Goal: Information Seeking & Learning: Learn about a topic

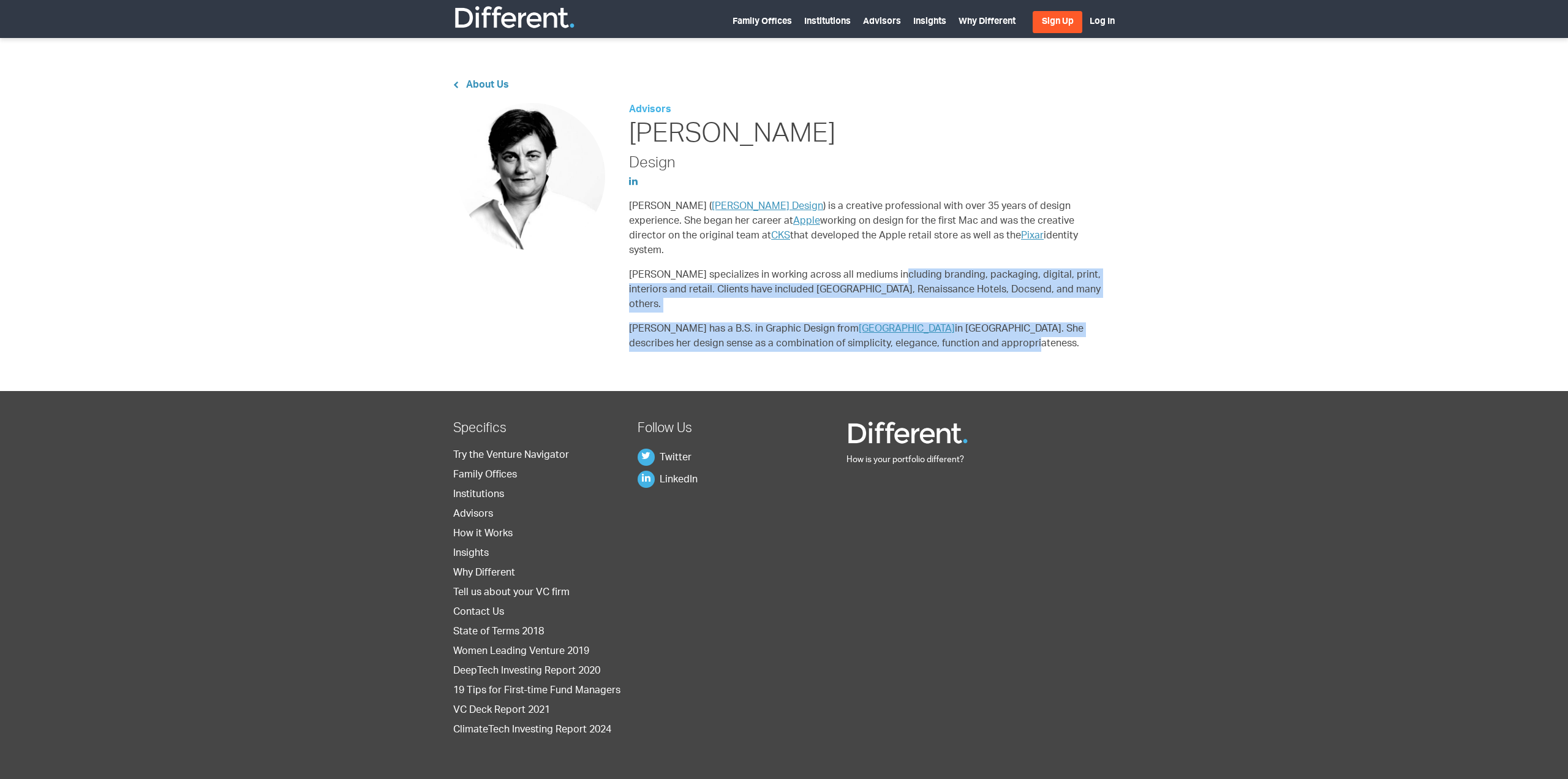
drag, startPoint x: 1036, startPoint y: 270, endPoint x: 873, endPoint y: 254, distance: 163.8
click at [873, 254] on div "About Us Advisors [PERSON_NAME] Design [PERSON_NAME] ( [PERSON_NAME] Design ) i…" at bounding box center [784, 235] width 1568 height 313
click at [1106, 322] on p "[PERSON_NAME] has a B.S. in Graphic Design from [GEOGRAPHIC_DATA] in [GEOGRAPHI…" at bounding box center [869, 336] width 481 height 29
drag, startPoint x: 1039, startPoint y: 312, endPoint x: 800, endPoint y: 280, distance: 241.1
click at [791, 275] on div "Advisors [PERSON_NAME] Design [PERSON_NAME] ( [PERSON_NAME] Design ) is a creat…" at bounding box center [869, 233] width 481 height 259
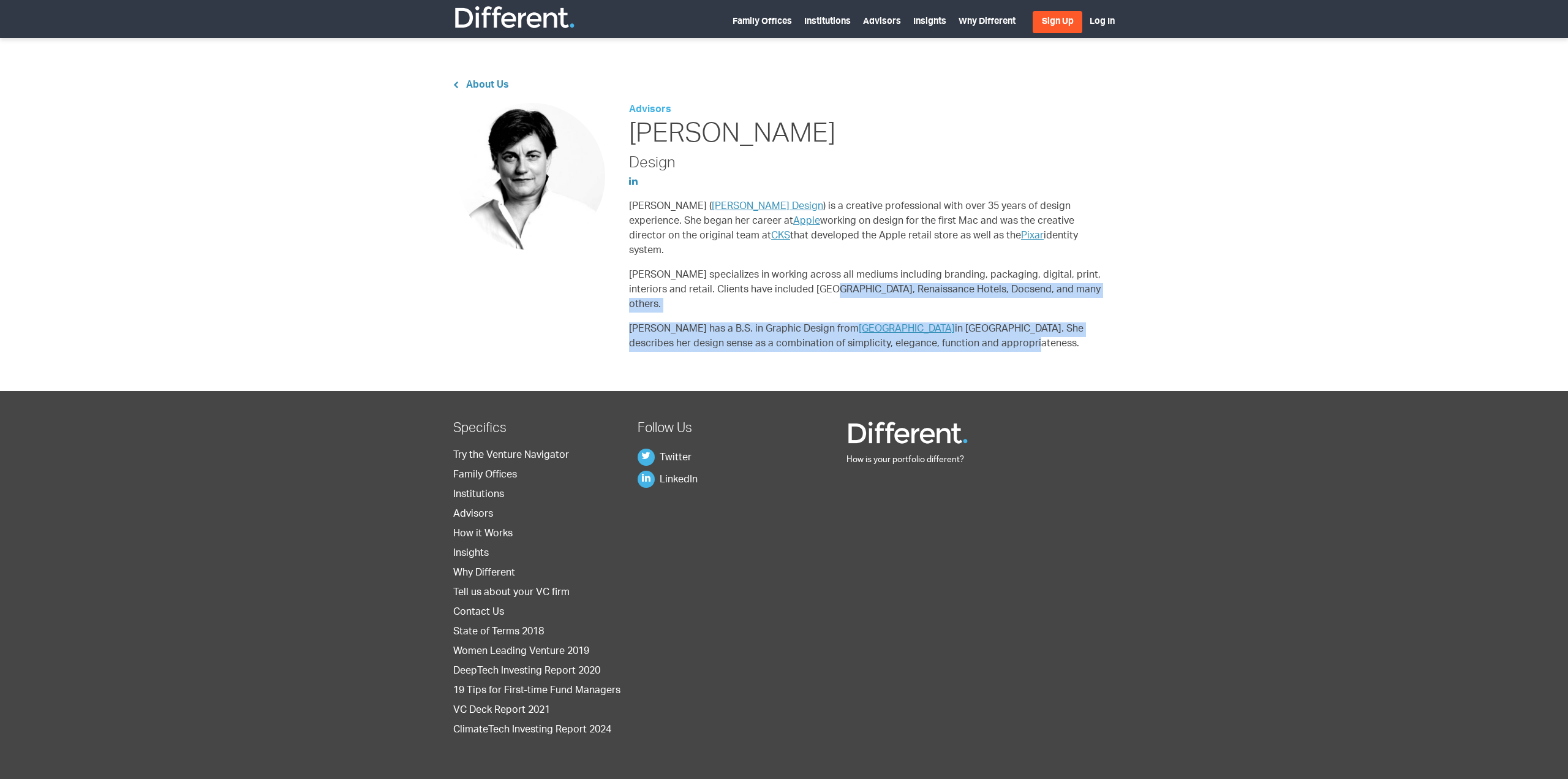
click at [1025, 323] on div "Advisors [PERSON_NAME] Design [PERSON_NAME] ( [PERSON_NAME] Design ) is a creat…" at bounding box center [869, 233] width 481 height 259
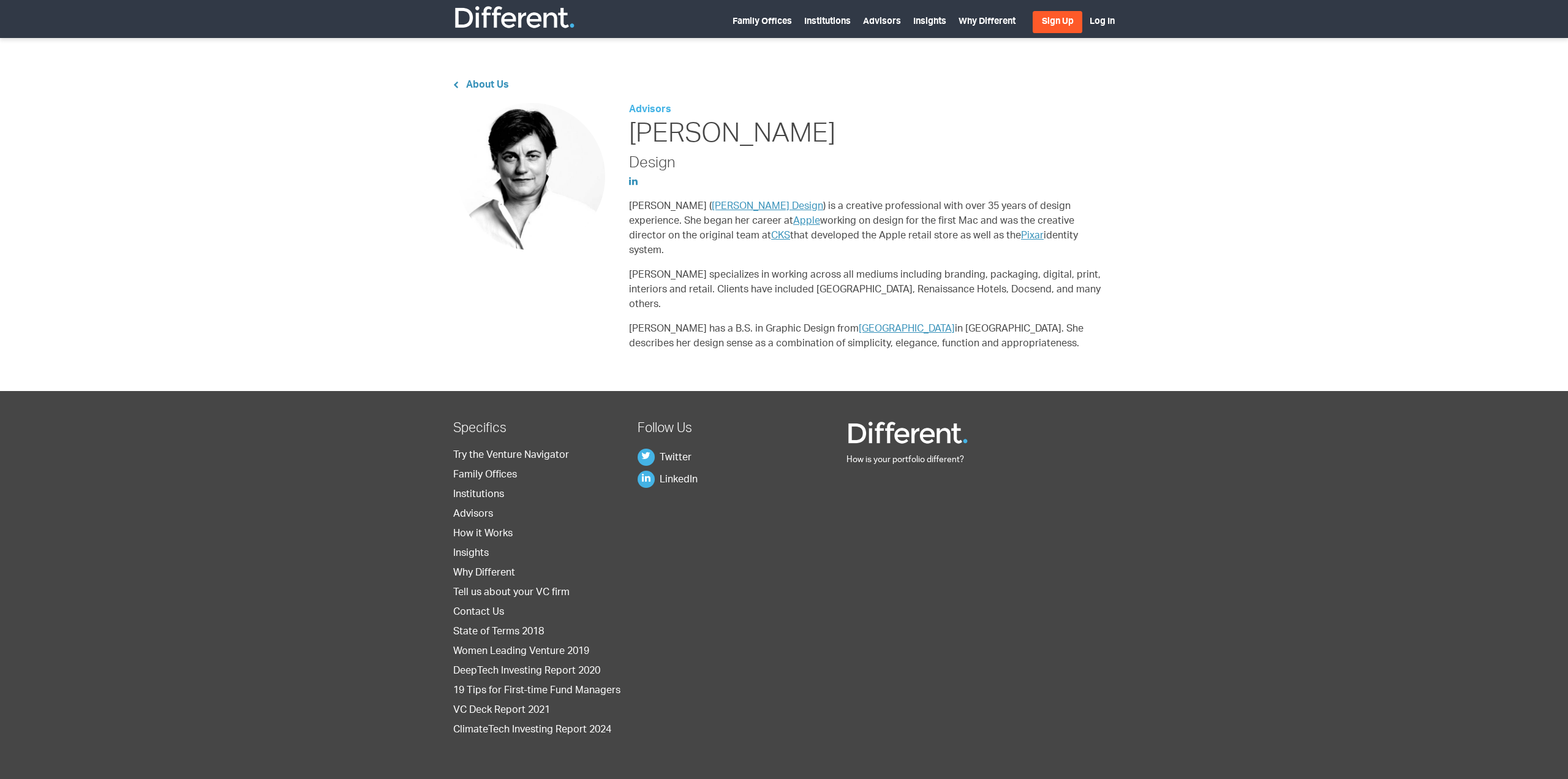
drag, startPoint x: 1025, startPoint y: 323, endPoint x: 735, endPoint y: 267, distance: 295.4
click at [740, 269] on div "Advisors [PERSON_NAME] Design [PERSON_NAME] ( [PERSON_NAME] Design ) is a creat…" at bounding box center [869, 233] width 481 height 259
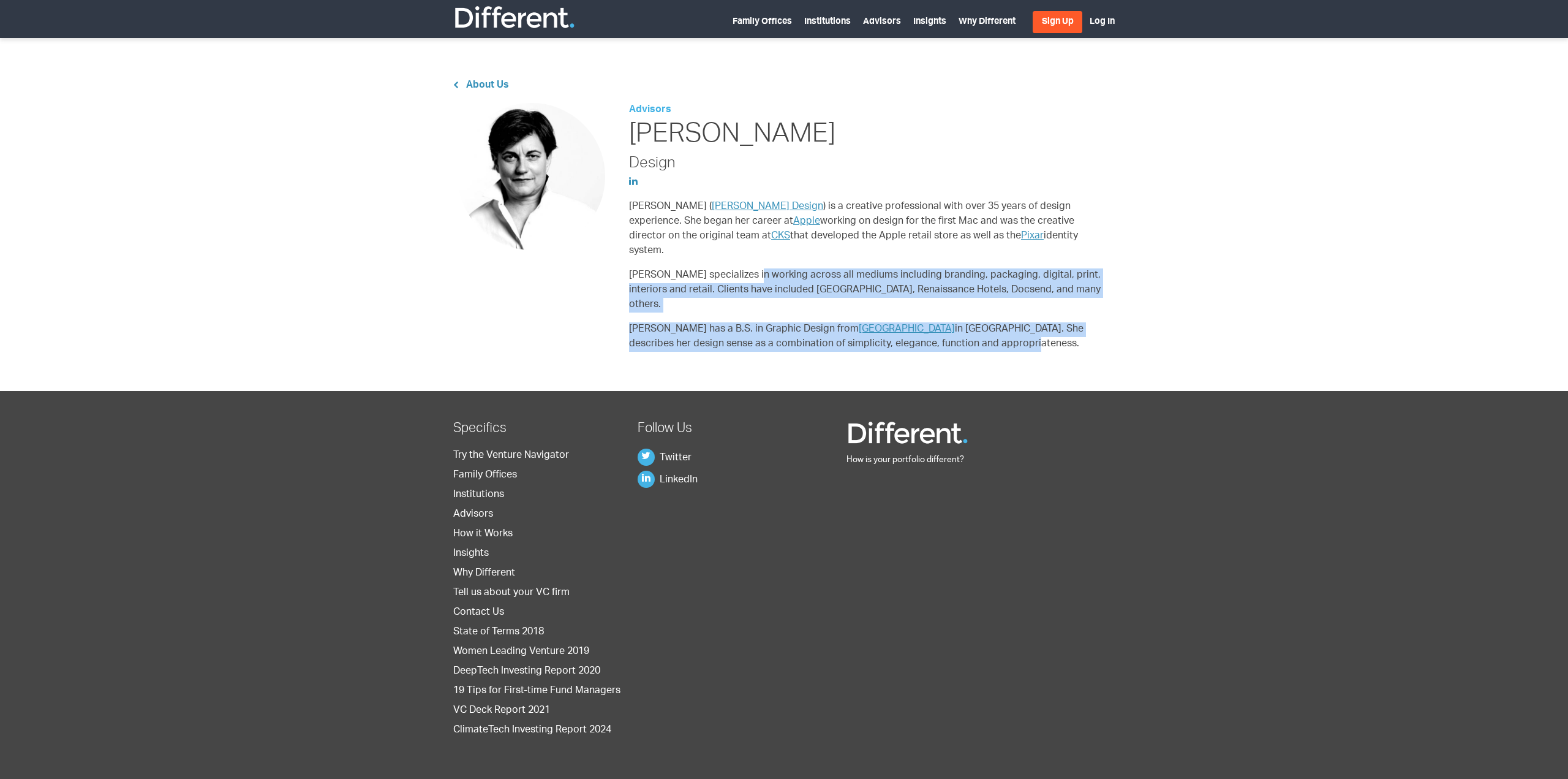
click at [1016, 322] on p "[PERSON_NAME] has a B.S. in Graphic Design from [GEOGRAPHIC_DATA] in [GEOGRAPHI…" at bounding box center [869, 336] width 481 height 29
click at [1003, 322] on p "[PERSON_NAME] has a B.S. in Graphic Design from [GEOGRAPHIC_DATA] in [GEOGRAPHI…" at bounding box center [869, 336] width 481 height 29
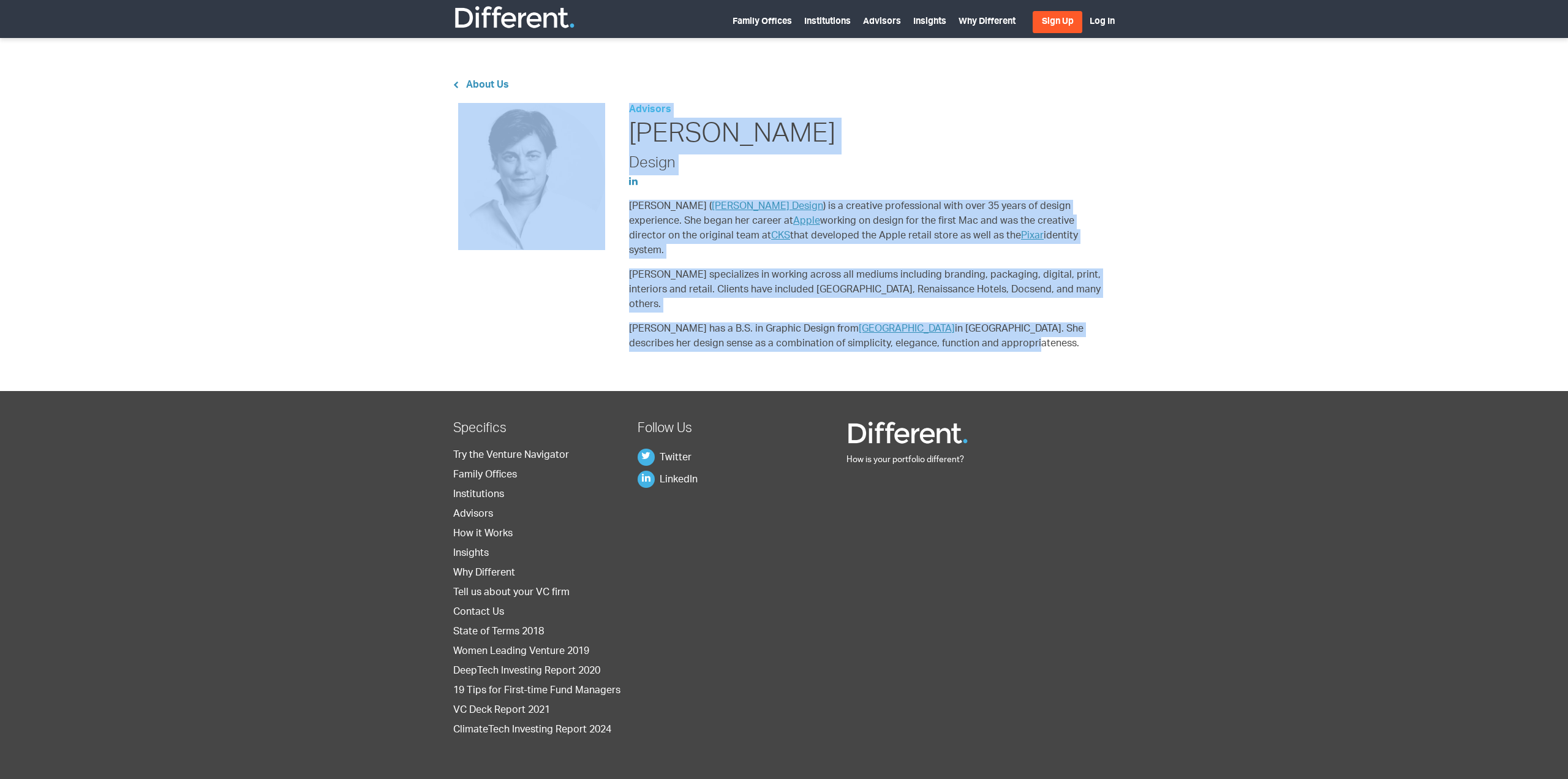
drag, startPoint x: 928, startPoint y: 302, endPoint x: 588, endPoint y: 234, distance: 346.7
click at [583, 241] on div "Advisors [PERSON_NAME] Design [PERSON_NAME] ( [PERSON_NAME] Design ) is a creat…" at bounding box center [784, 233] width 686 height 259
click at [1077, 322] on p "[PERSON_NAME] has a B.S. in Graphic Design from [GEOGRAPHIC_DATA] in [GEOGRAPHI…" at bounding box center [869, 336] width 481 height 29
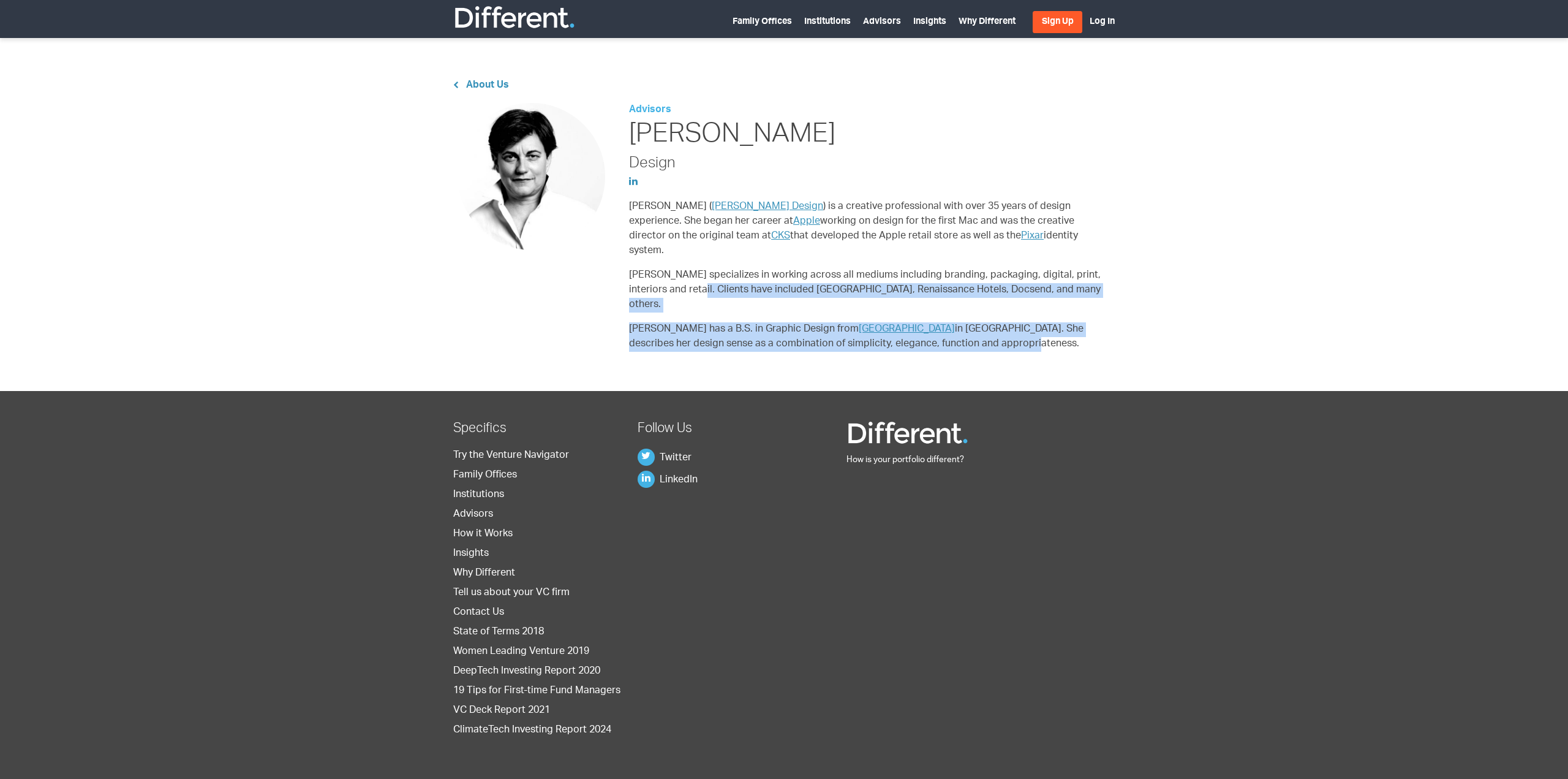
drag, startPoint x: 895, startPoint y: 309, endPoint x: 606, endPoint y: 274, distance: 291.1
click at [610, 275] on div "Advisors [PERSON_NAME] Design [PERSON_NAME] ( [PERSON_NAME] Design ) is a creat…" at bounding box center [784, 233] width 686 height 259
click at [1013, 322] on p "[PERSON_NAME] has a B.S. in Graphic Design from [GEOGRAPHIC_DATA] in [GEOGRAPHI…" at bounding box center [869, 336] width 481 height 29
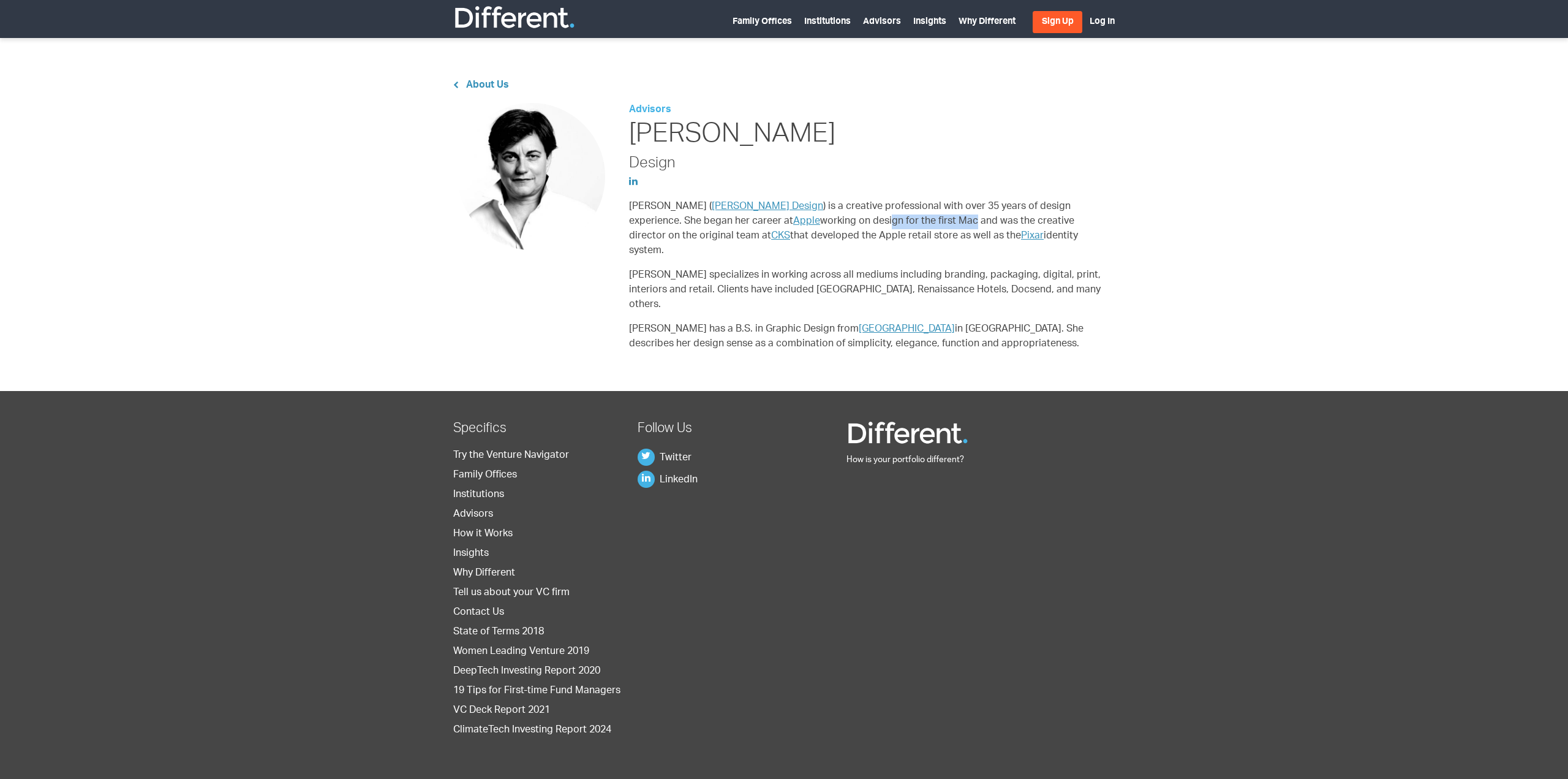
drag, startPoint x: 767, startPoint y: 221, endPoint x: 856, endPoint y: 220, distance: 89.0
click at [856, 220] on p "[PERSON_NAME] ( [PERSON_NAME] Design ) is a creative professional with over 35 …" at bounding box center [869, 229] width 481 height 59
drag, startPoint x: 915, startPoint y: 215, endPoint x: 964, endPoint y: 219, distance: 49.2
click at [918, 215] on p "[PERSON_NAME] ( [PERSON_NAME] Design ) is a creative professional with over 35 …" at bounding box center [869, 229] width 481 height 59
drag, startPoint x: 993, startPoint y: 220, endPoint x: 839, endPoint y: 214, distance: 154.1
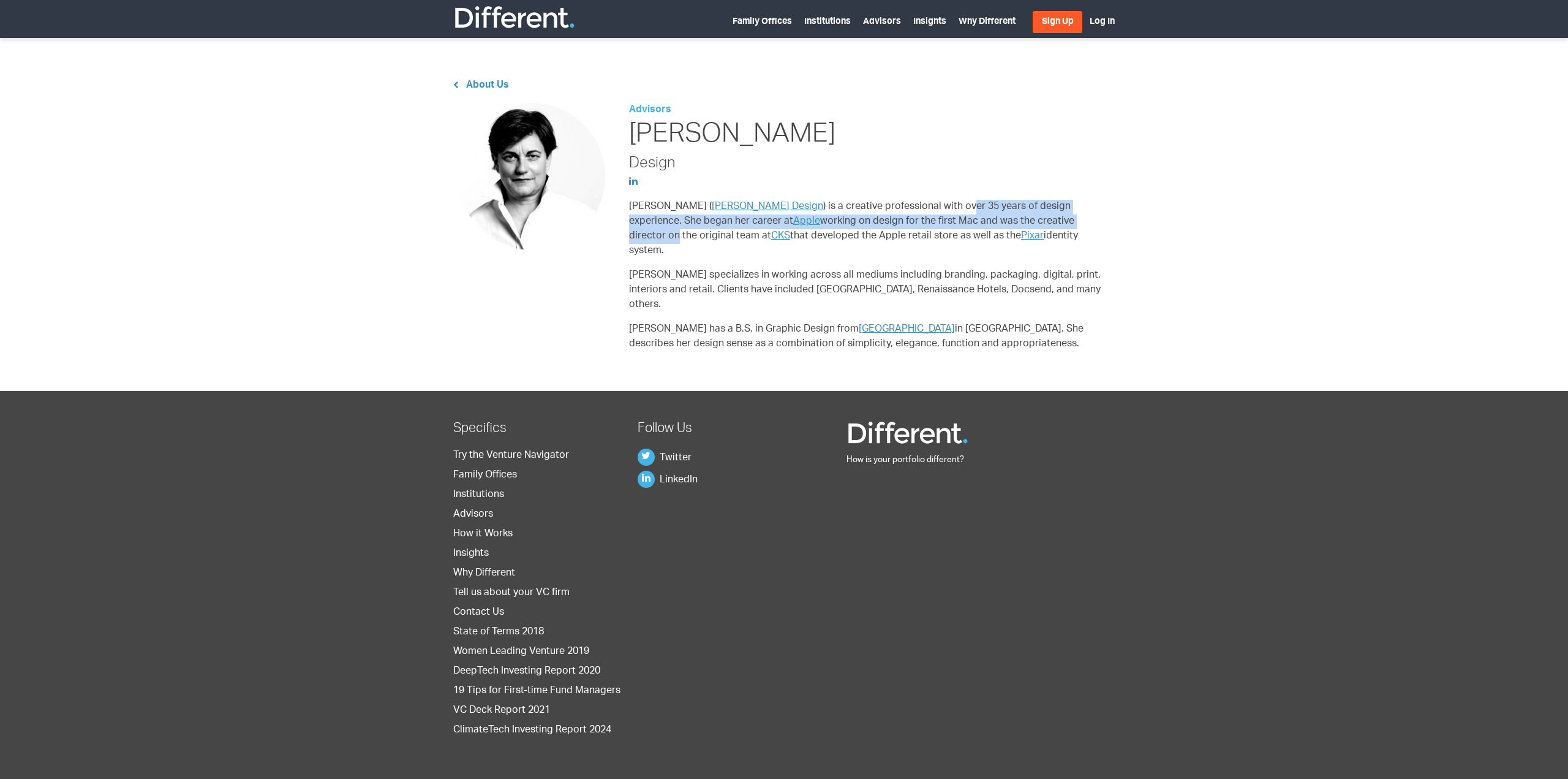
click at [839, 214] on p "[PERSON_NAME] ( [PERSON_NAME] Design ) is a creative professional with over 35 …" at bounding box center [869, 229] width 481 height 59
click at [969, 224] on p "[PERSON_NAME] ( [PERSON_NAME] Design ) is a creative professional with over 35 …" at bounding box center [869, 229] width 481 height 59
drag, startPoint x: 974, startPoint y: 231, endPoint x: 648, endPoint y: 169, distance: 331.8
click at [648, 170] on div "Advisors [PERSON_NAME] Design [PERSON_NAME] ( [PERSON_NAME] Design ) is a creat…" at bounding box center [869, 233] width 481 height 259
click at [954, 247] on div "Advisors [PERSON_NAME] Design [PERSON_NAME] ( [PERSON_NAME] Design ) is a creat…" at bounding box center [869, 233] width 481 height 259
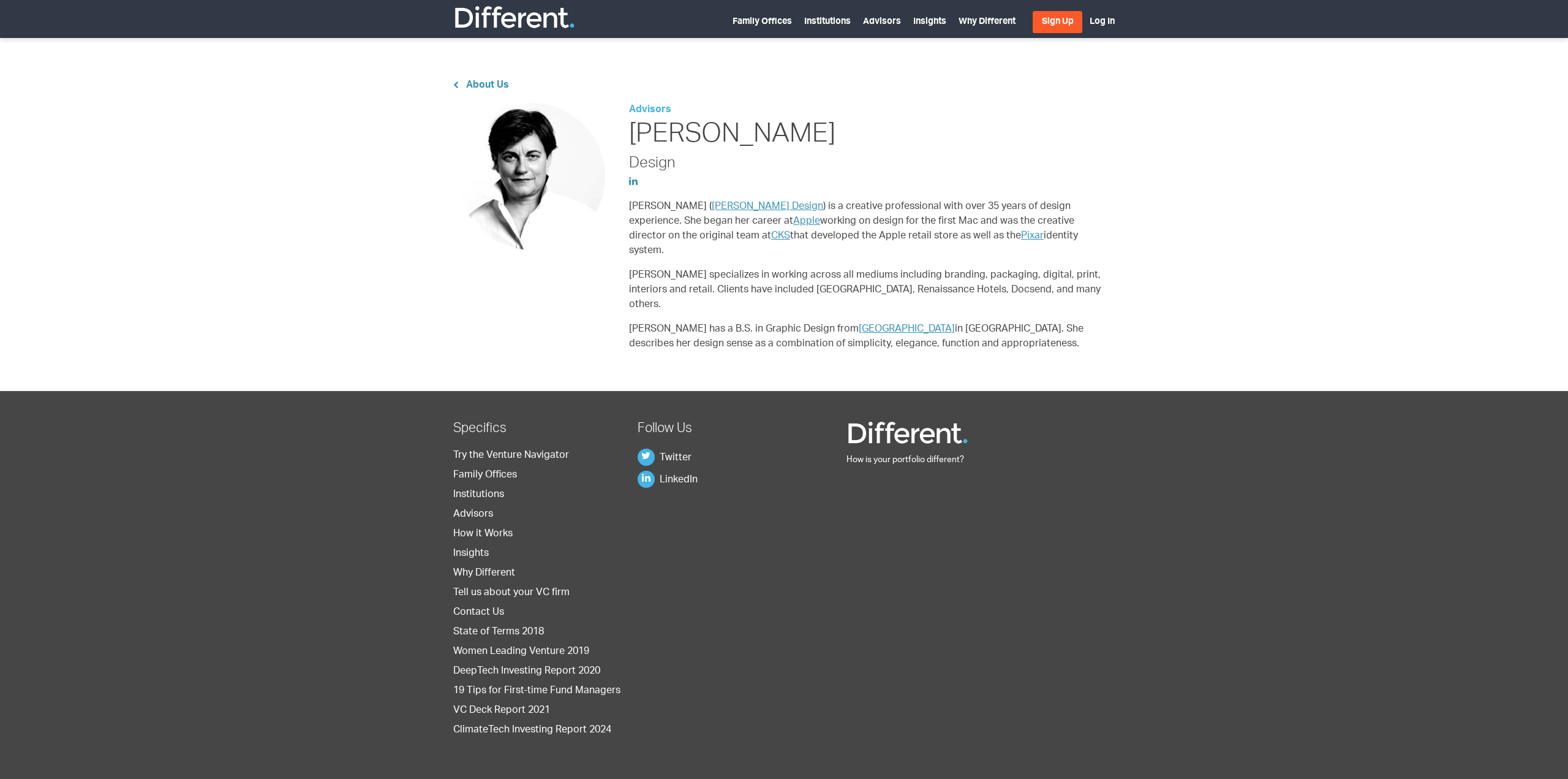
drag, startPoint x: 962, startPoint y: 239, endPoint x: 772, endPoint y: 209, distance: 192.4
click at [772, 209] on p "[PERSON_NAME] ( [PERSON_NAME] Design ) is a creative professional with over 35 …" at bounding box center [869, 229] width 481 height 59
click at [956, 237] on p "[PERSON_NAME] ( [PERSON_NAME] Design ) is a creative professional with over 35 …" at bounding box center [869, 229] width 481 height 59
drag, startPoint x: 966, startPoint y: 237, endPoint x: 779, endPoint y: 217, distance: 188.1
click at [779, 217] on p "[PERSON_NAME] ( [PERSON_NAME] Design ) is a creative professional with over 35 …" at bounding box center [869, 229] width 481 height 59
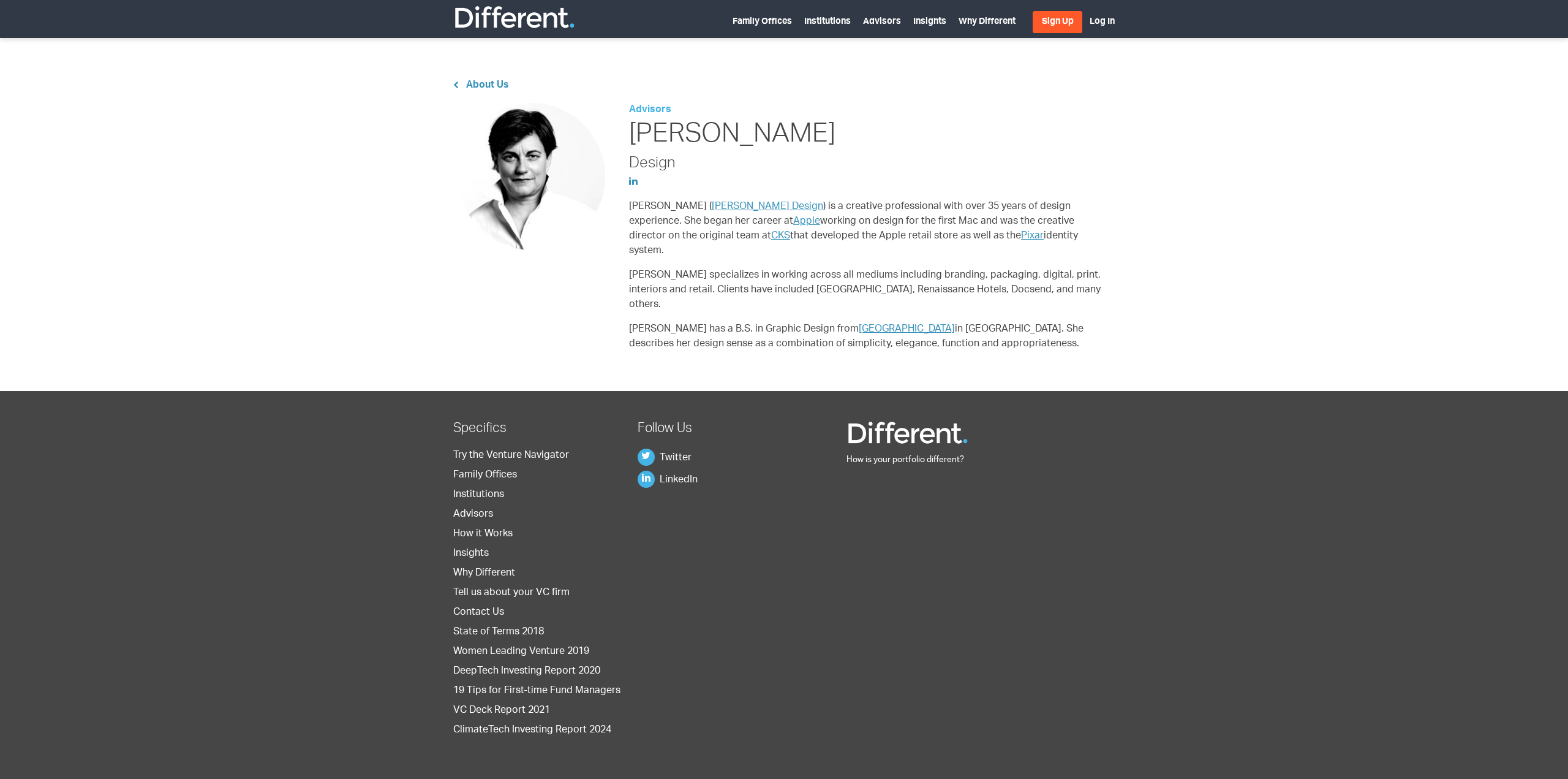
click at [979, 239] on p "[PERSON_NAME] ( [PERSON_NAME] Design ) is a creative professional with over 35 …" at bounding box center [869, 229] width 481 height 59
drag, startPoint x: 990, startPoint y: 226, endPoint x: 847, endPoint y: 183, distance: 149.3
click at [824, 186] on div "Advisors [PERSON_NAME] Design [PERSON_NAME] ( [PERSON_NAME] Design ) is a creat…" at bounding box center [869, 233] width 481 height 259
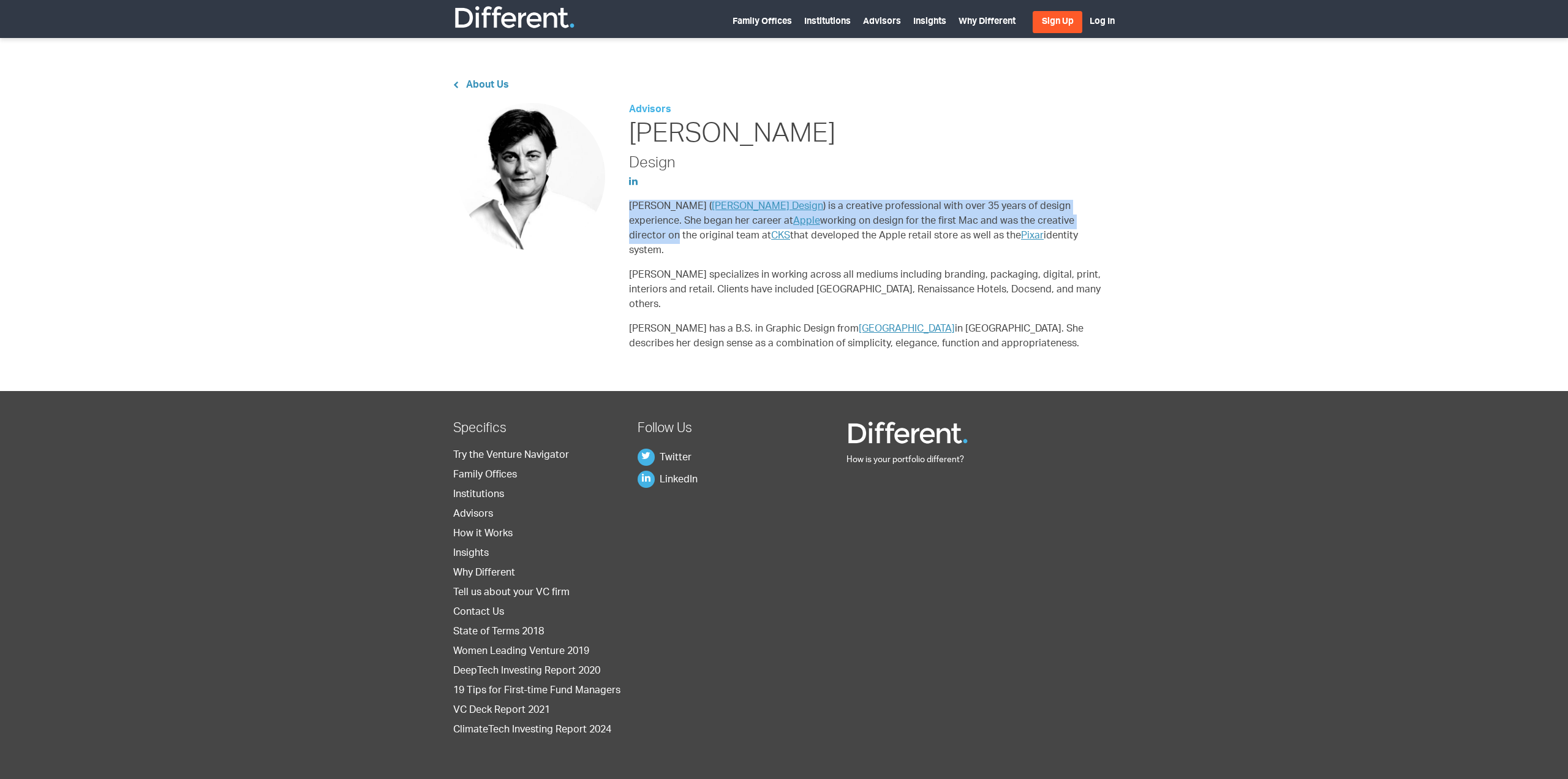
click at [974, 214] on p "[PERSON_NAME] ( [PERSON_NAME] Design ) is a creative professional with over 35 …" at bounding box center [869, 229] width 481 height 59
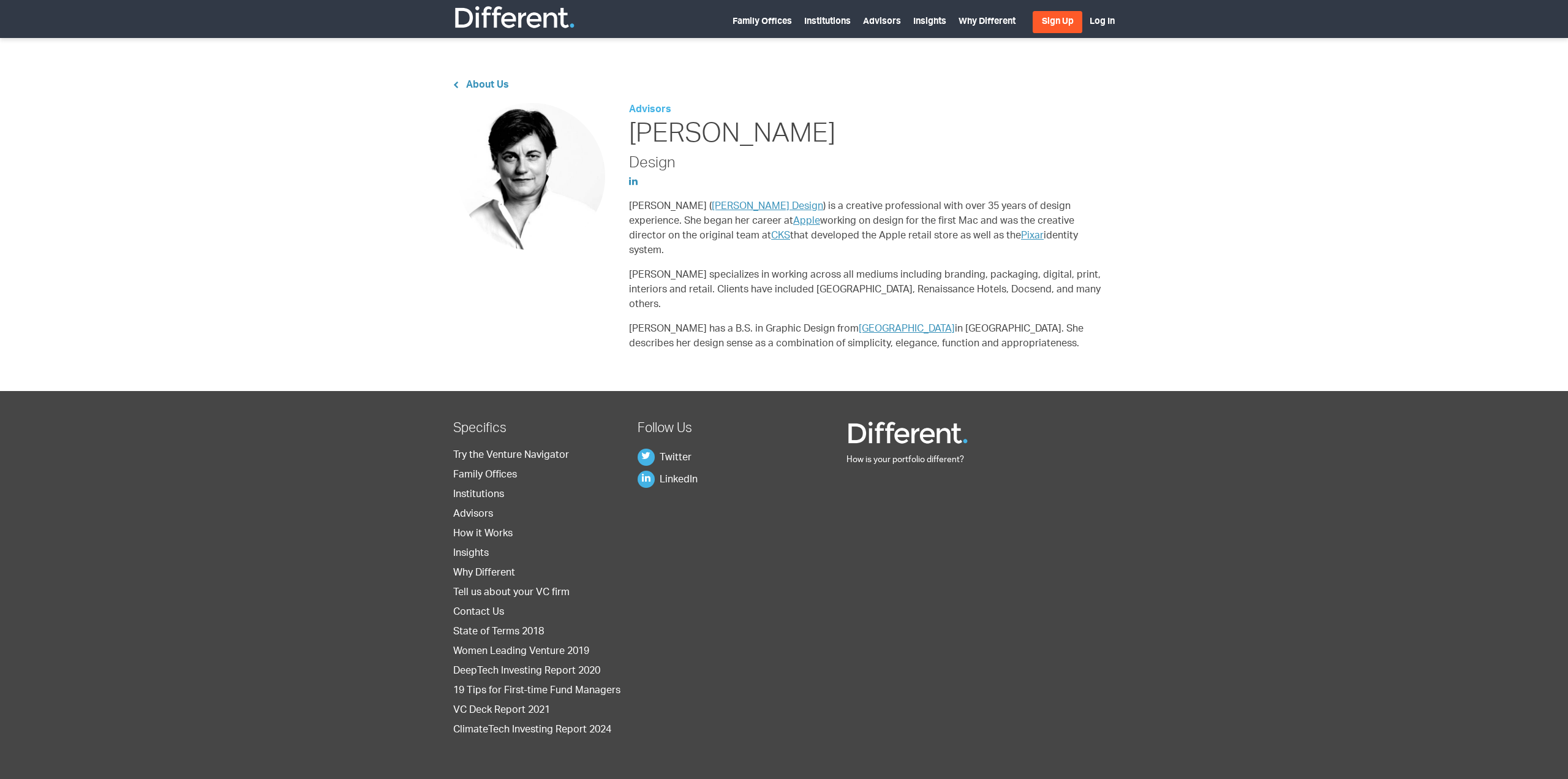
click at [995, 233] on p "[PERSON_NAME] ( [PERSON_NAME] Design ) is a creative professional with over 35 …" at bounding box center [869, 229] width 481 height 59
drag, startPoint x: 923, startPoint y: 217, endPoint x: 811, endPoint y: 192, distance: 114.8
click at [811, 192] on div "Advisors [PERSON_NAME] Design [PERSON_NAME] ( [PERSON_NAME] Design ) is a creat…" at bounding box center [869, 233] width 481 height 259
click at [1013, 238] on p "[PERSON_NAME] ( [PERSON_NAME] Design ) is a creative professional with over 35 …" at bounding box center [869, 229] width 481 height 59
drag, startPoint x: 969, startPoint y: 237, endPoint x: 716, endPoint y: 186, distance: 258.1
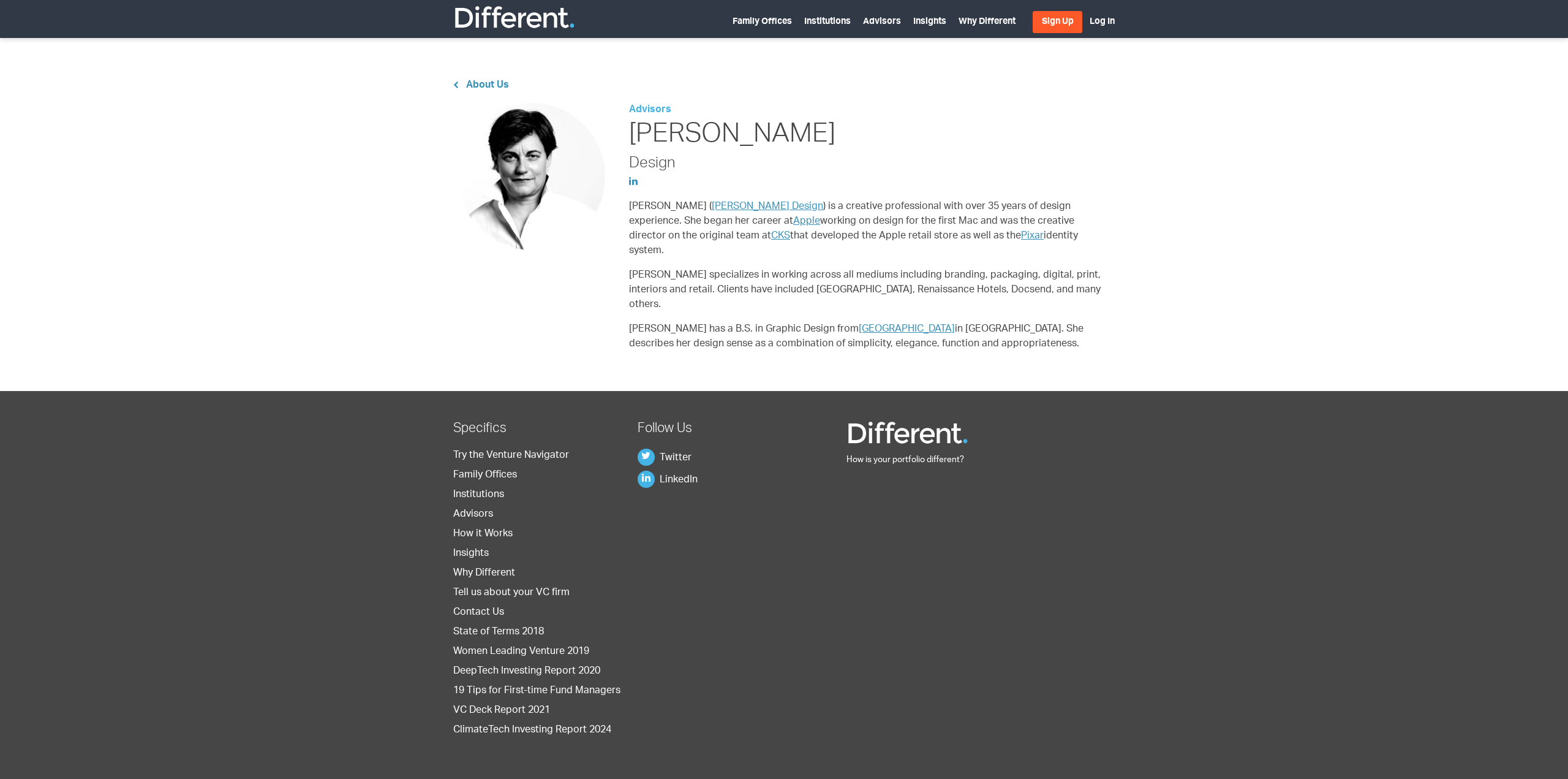
click at [712, 179] on div "Advisors [PERSON_NAME] Design [PERSON_NAME] ( [PERSON_NAME] Design ) is a creat…" at bounding box center [869, 233] width 481 height 259
click at [1002, 244] on p "[PERSON_NAME] ( [PERSON_NAME] Design ) is a creative professional with over 35 …" at bounding box center [869, 229] width 481 height 59
drag, startPoint x: 962, startPoint y: 237, endPoint x: 756, endPoint y: 207, distance: 208.2
click at [720, 192] on div "Advisors [PERSON_NAME] Design [PERSON_NAME] ( [PERSON_NAME] Design ) is a creat…" at bounding box center [869, 233] width 481 height 259
click at [966, 237] on p "[PERSON_NAME] ( [PERSON_NAME] Design ) is a creative professional with over 35 …" at bounding box center [869, 229] width 481 height 59
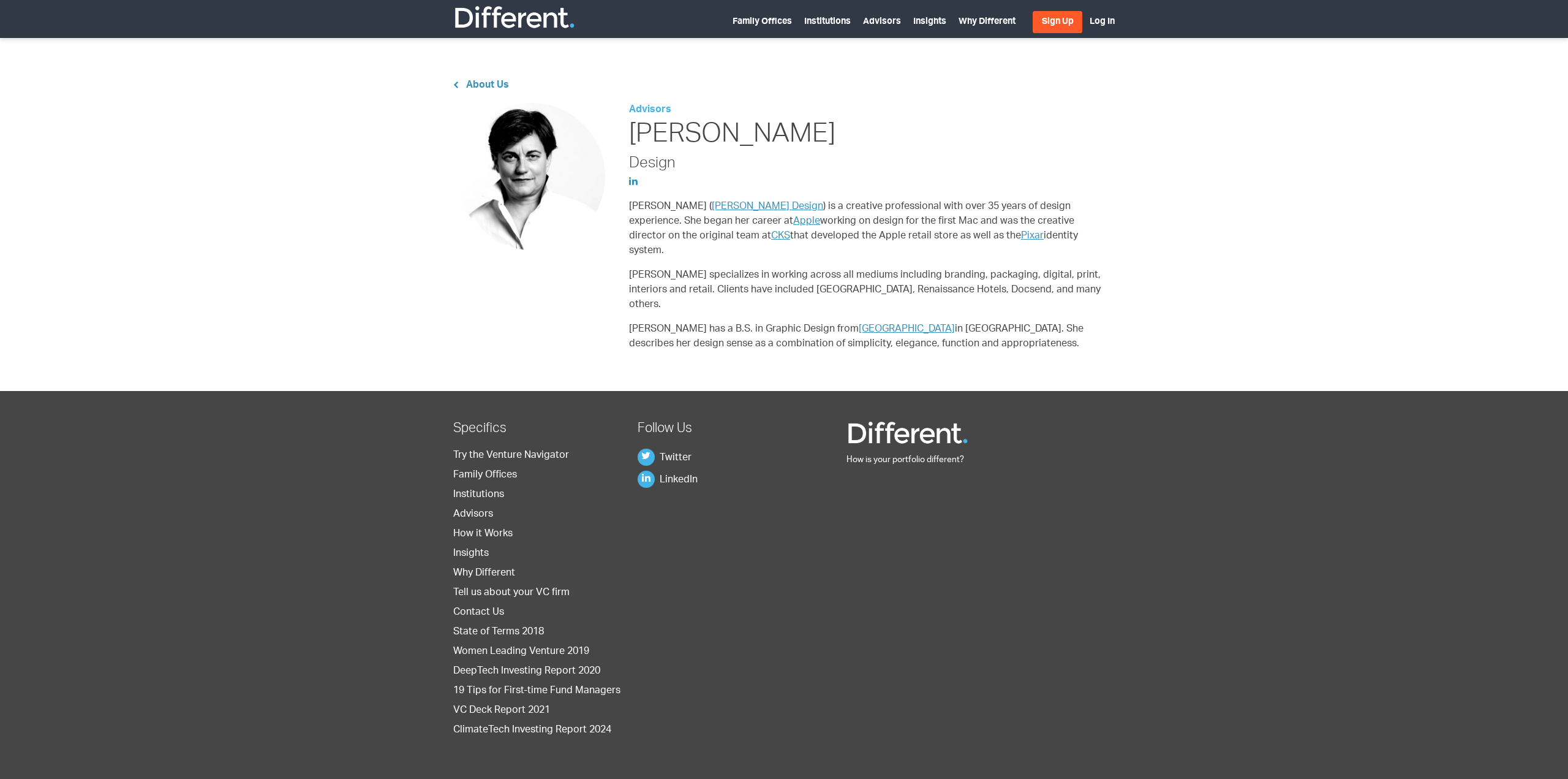
click at [966, 237] on p "[PERSON_NAME] ( [PERSON_NAME] Design ) is a creative professional with over 35 …" at bounding box center [869, 229] width 481 height 59
drag, startPoint x: 688, startPoint y: 125, endPoint x: 663, endPoint y: 128, distance: 25.2
click at [664, 127] on h1 "[PERSON_NAME]" at bounding box center [869, 136] width 481 height 37
click at [783, 140] on h1 "[PERSON_NAME]" at bounding box center [869, 136] width 481 height 37
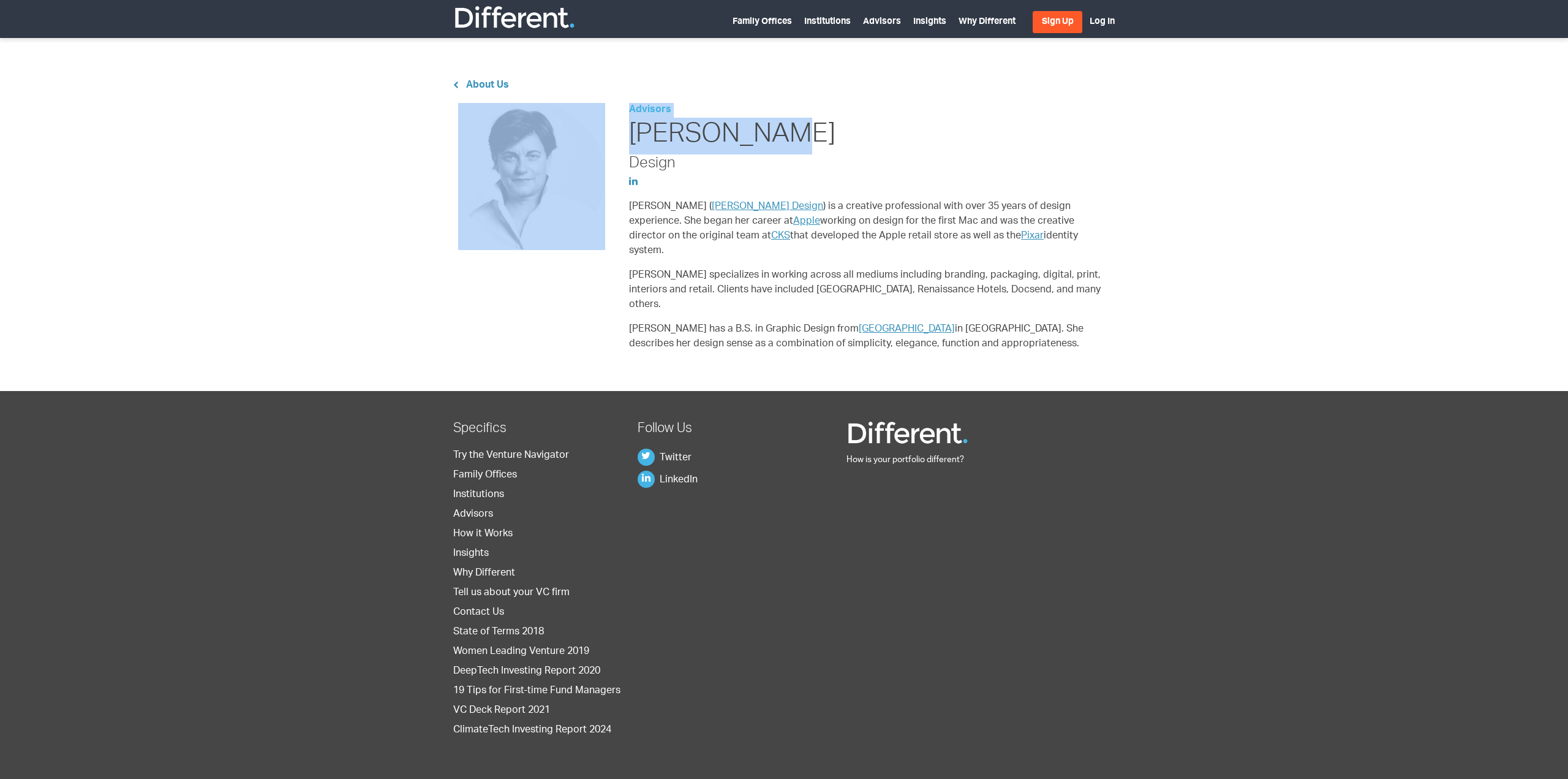
drag, startPoint x: 743, startPoint y: 133, endPoint x: 599, endPoint y: 127, distance: 144.1
click at [594, 122] on div "Advisors [PERSON_NAME] Design [PERSON_NAME] ( [PERSON_NAME] Design ) is a creat…" at bounding box center [784, 233] width 686 height 259
click at [820, 150] on h1 "[PERSON_NAME]" at bounding box center [869, 136] width 481 height 37
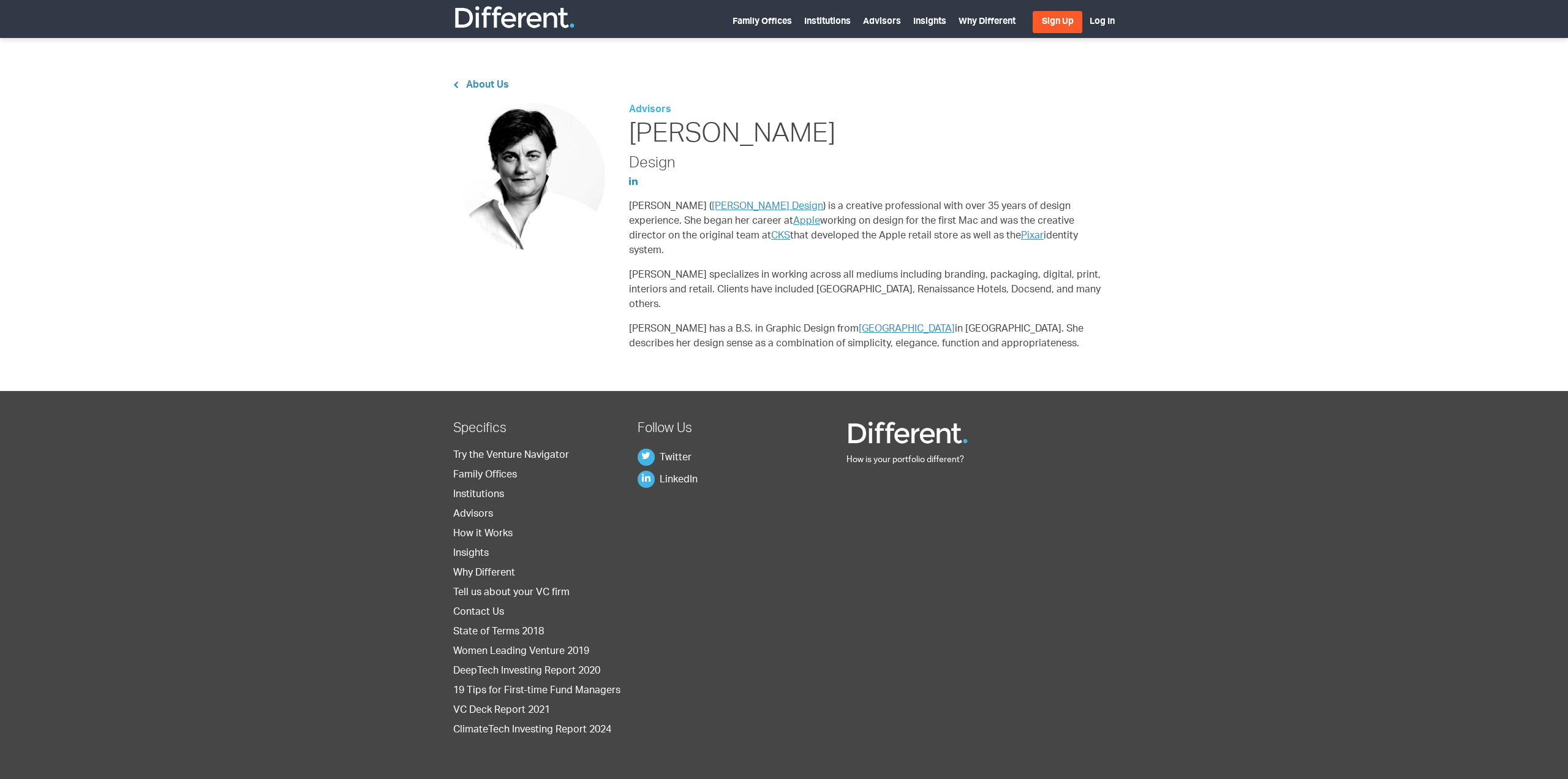
drag, startPoint x: 1141, startPoint y: 248, endPoint x: 883, endPoint y: 238, distance: 258.2
click at [883, 239] on div "About Us Advisors [PERSON_NAME] Design [PERSON_NAME] ( [PERSON_NAME] Design ) i…" at bounding box center [784, 235] width 1568 height 313
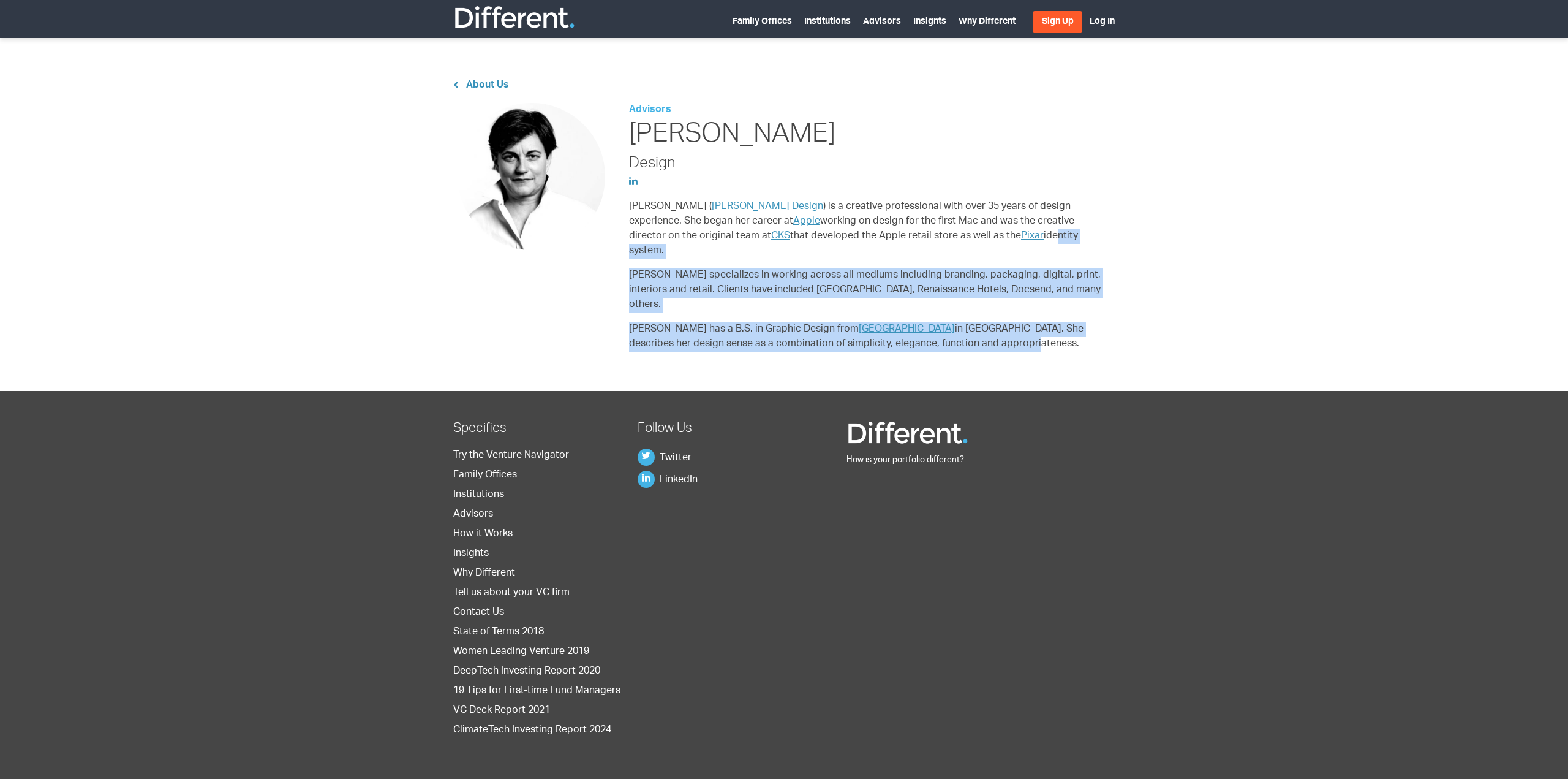
click at [1077, 269] on p "[PERSON_NAME] specializes in working across all mediums including branding, pac…" at bounding box center [869, 291] width 481 height 44
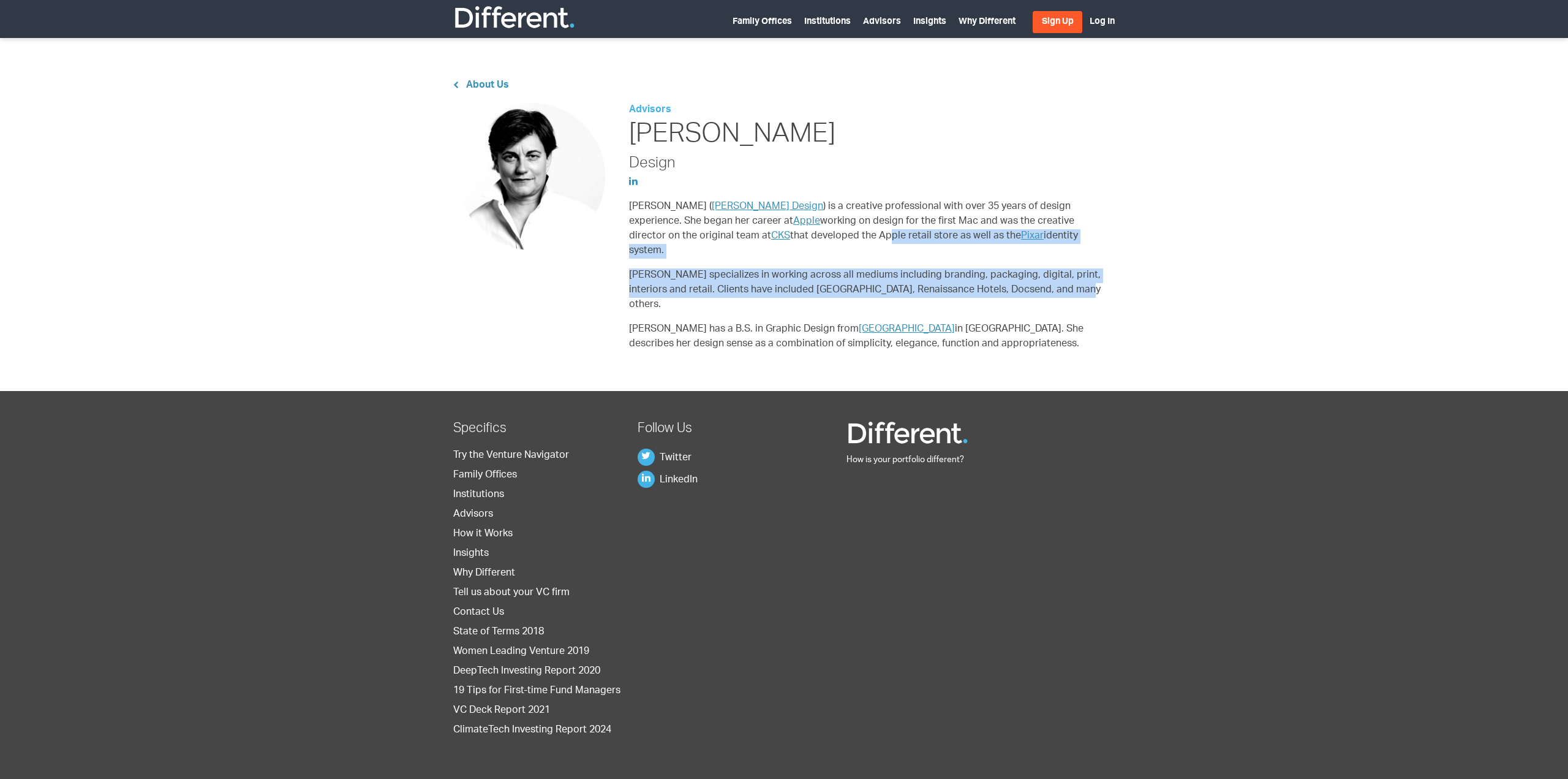
drag, startPoint x: 1070, startPoint y: 274, endPoint x: 694, endPoint y: 233, distance: 378.2
click at [696, 233] on div "Advisors [PERSON_NAME] Design [PERSON_NAME] ( [PERSON_NAME] Design ) is a creat…" at bounding box center [869, 233] width 481 height 259
click at [1012, 272] on p "[PERSON_NAME] specializes in working across all mediums including branding, pac…" at bounding box center [869, 291] width 481 height 44
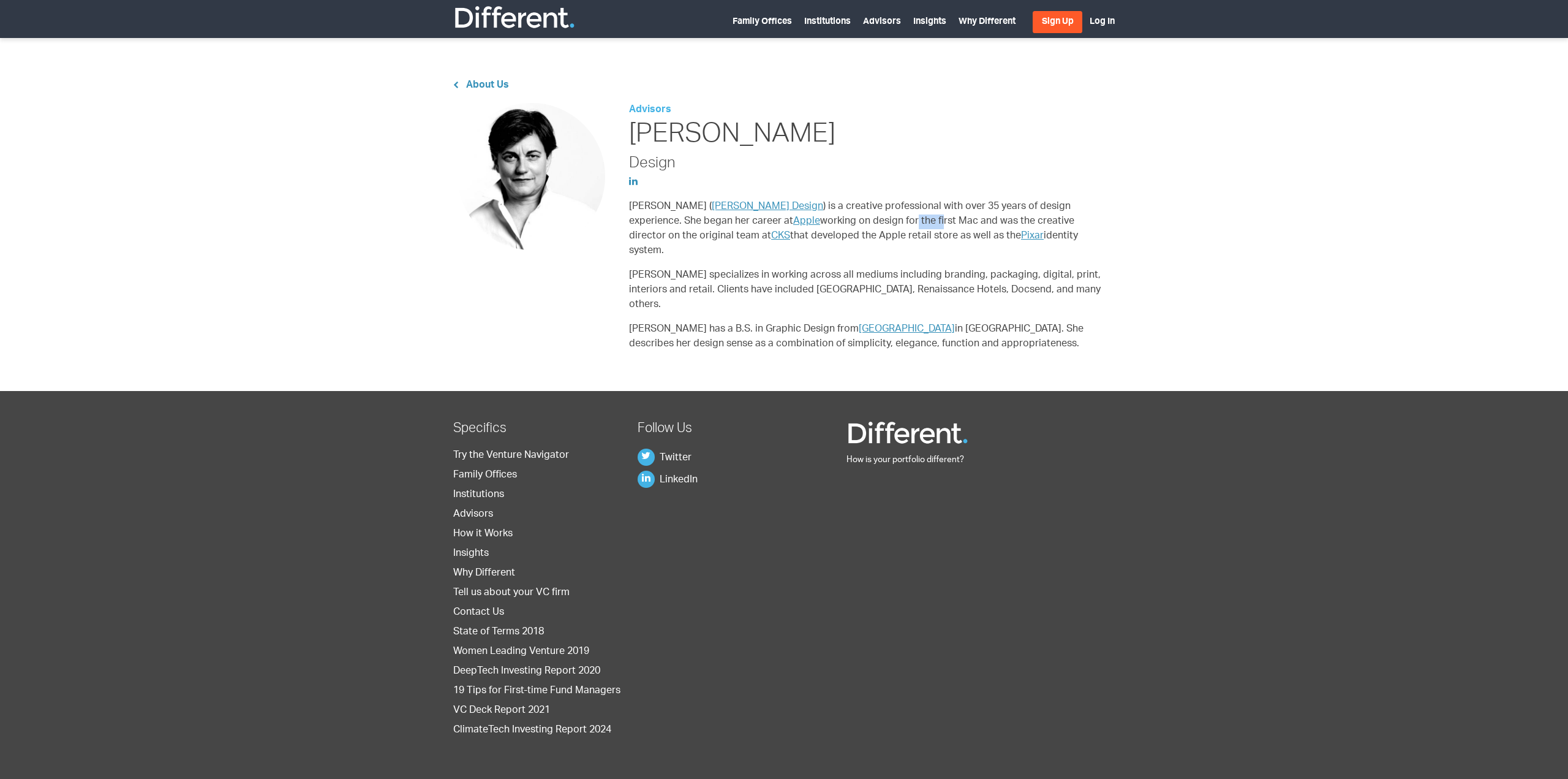
drag, startPoint x: 794, startPoint y: 222, endPoint x: 860, endPoint y: 220, distance: 66.0
click at [823, 222] on p "[PERSON_NAME] ( [PERSON_NAME] Design ) is a creative professional with over 35 …" at bounding box center [869, 229] width 481 height 59
click at [918, 217] on p "[PERSON_NAME] ( [PERSON_NAME] Design ) is a creative professional with over 35 …" at bounding box center [869, 229] width 481 height 59
drag, startPoint x: 977, startPoint y: 220, endPoint x: 761, endPoint y: 220, distance: 216.0
click at [761, 220] on p "[PERSON_NAME] ( [PERSON_NAME] Design ) is a creative professional with over 35 …" at bounding box center [869, 229] width 481 height 59
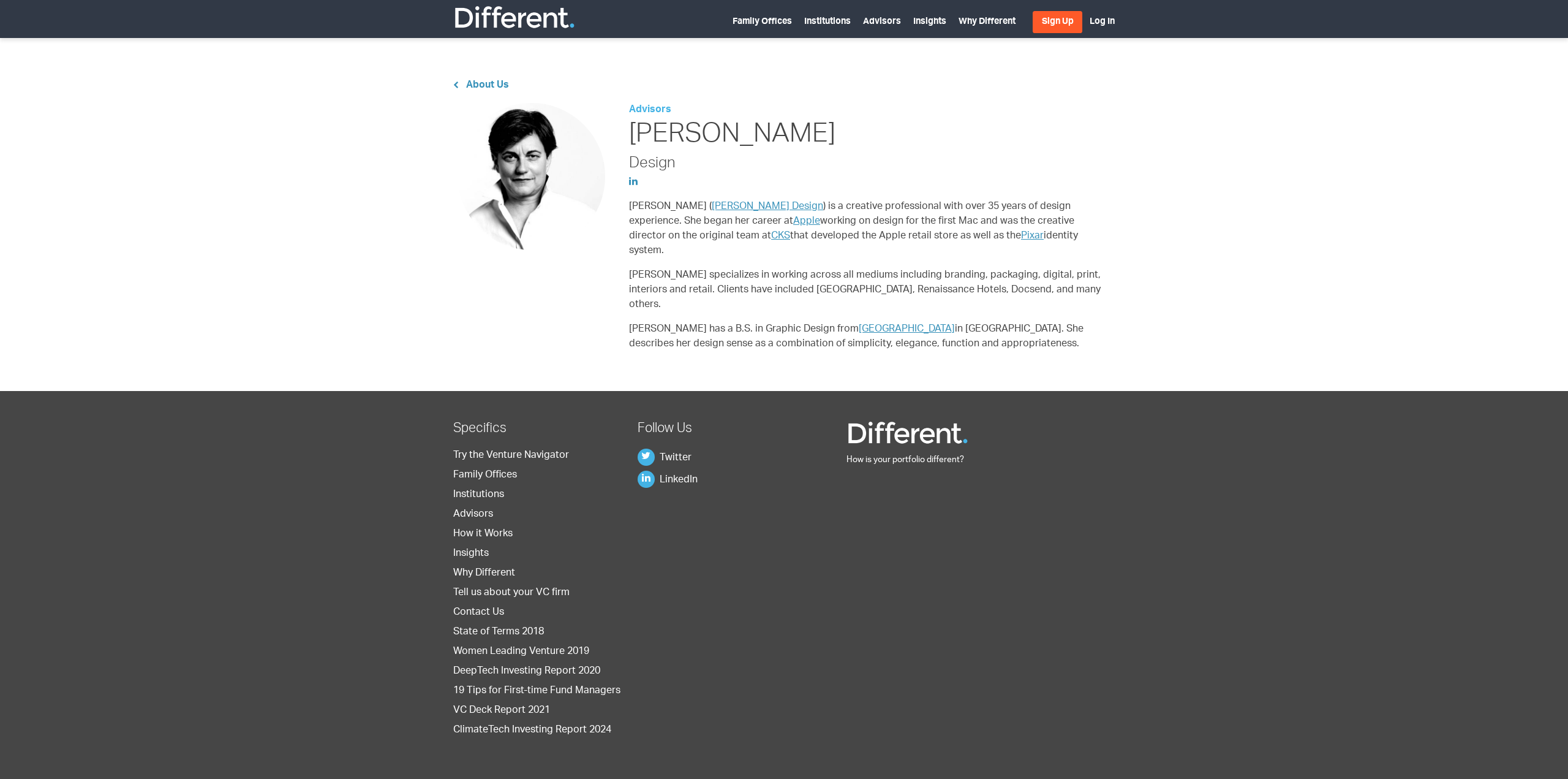
click at [986, 226] on p "[PERSON_NAME] ( [PERSON_NAME] Design ) is a creative professional with over 35 …" at bounding box center [869, 229] width 481 height 59
drag, startPoint x: 1064, startPoint y: 238, endPoint x: 727, endPoint y: 228, distance: 337.1
click at [728, 228] on p "[PERSON_NAME] ( [PERSON_NAME] Design ) is a creative professional with over 35 …" at bounding box center [869, 229] width 481 height 59
click at [1020, 269] on p "[PERSON_NAME] specializes in working across all mediums including branding, pac…" at bounding box center [869, 291] width 481 height 44
